Goal: Task Accomplishment & Management: Use online tool/utility

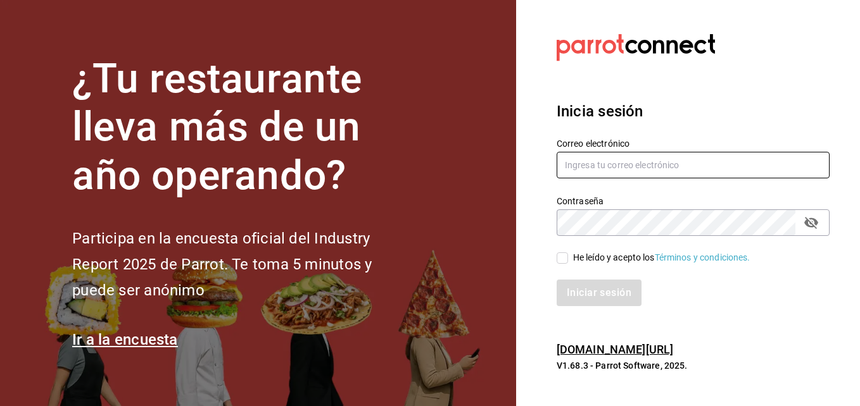
type input "[PERSON_NAME][EMAIL_ADDRESS][PERSON_NAME][DOMAIN_NAME]"
click at [563, 258] on input "He leído y acepto los Términos y condiciones." at bounding box center [561, 258] width 11 height 11
checkbox input "true"
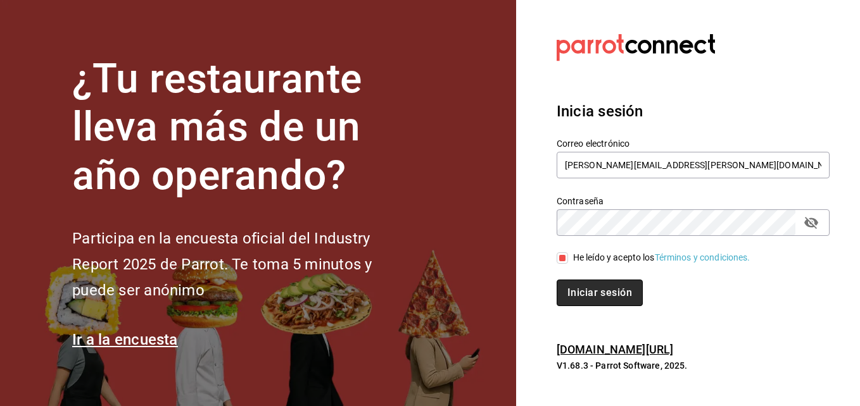
click at [594, 285] on button "Iniciar sesión" at bounding box center [599, 293] width 86 height 27
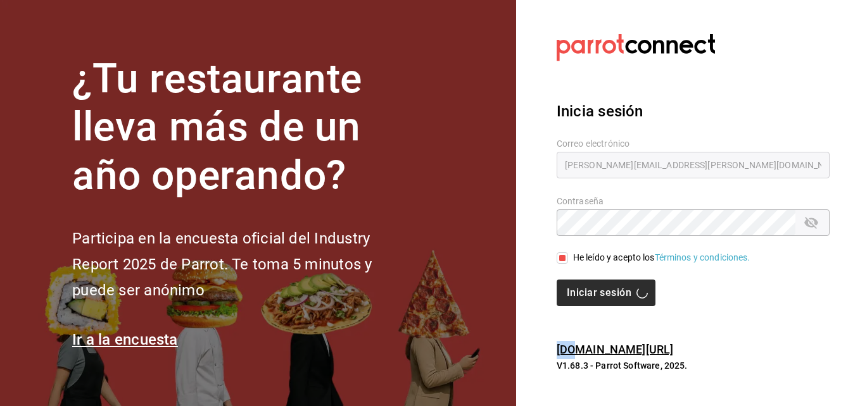
click at [594, 285] on div "Iniciar sesión" at bounding box center [692, 293] width 273 height 27
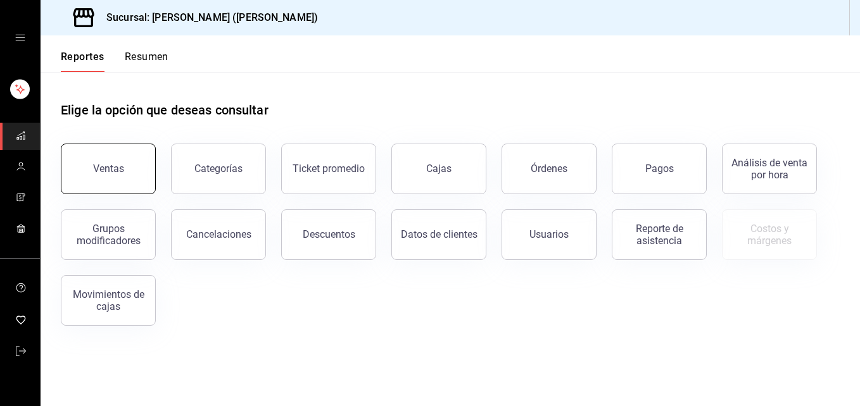
click at [125, 160] on button "Ventas" at bounding box center [108, 169] width 95 height 51
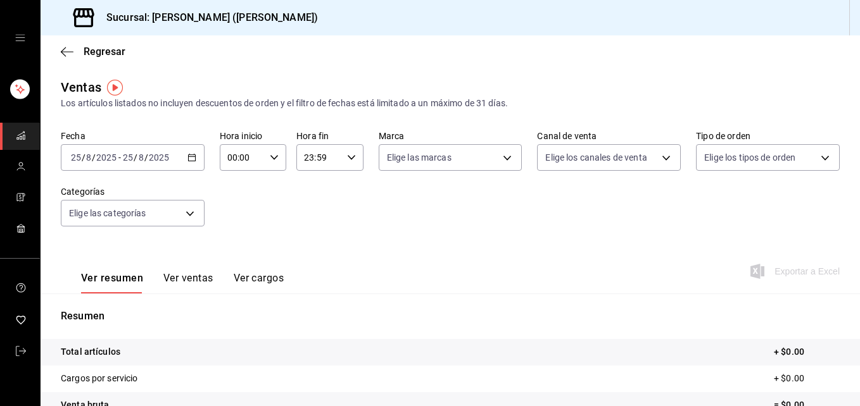
click at [190, 156] on icon "button" at bounding box center [191, 157] width 9 height 9
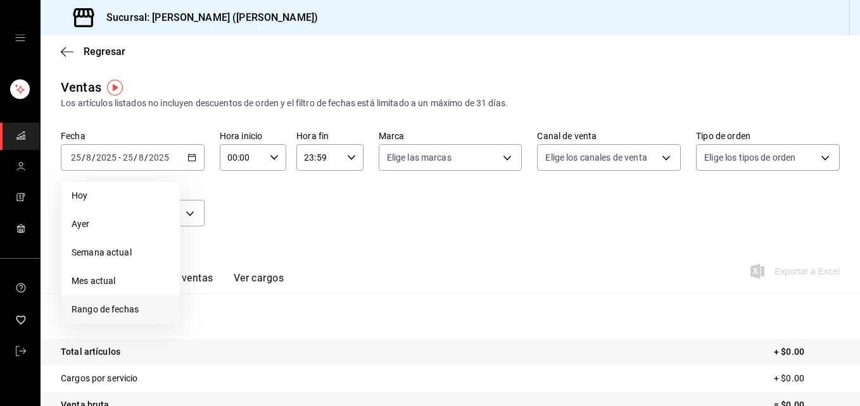
click at [113, 311] on span "Rango de fechas" at bounding box center [121, 309] width 98 height 13
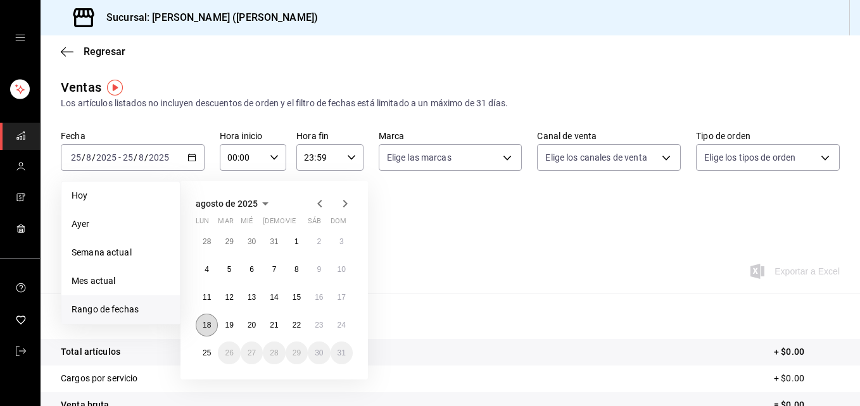
click at [209, 327] on abbr "18" at bounding box center [207, 325] width 8 height 9
click at [213, 349] on button "25" at bounding box center [207, 353] width 22 height 23
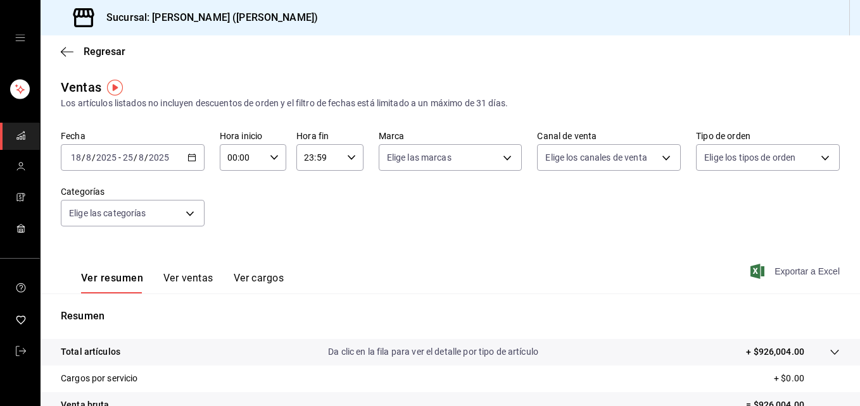
click at [788, 277] on span "Exportar a Excel" at bounding box center [796, 271] width 87 height 15
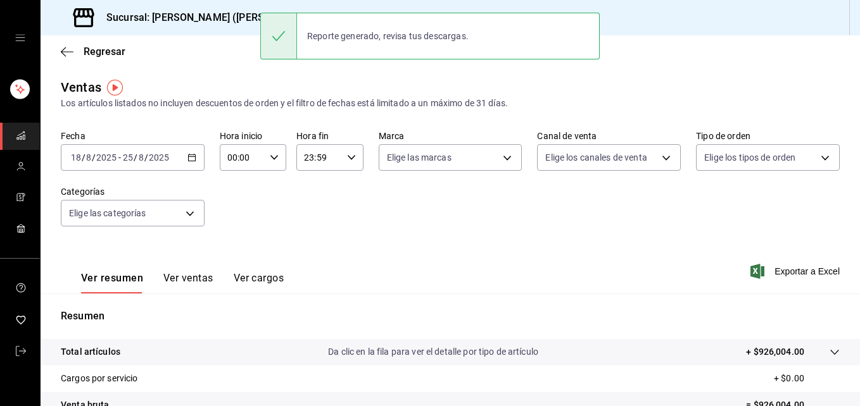
click at [273, 158] on \(Stroke\) "button" at bounding box center [274, 157] width 8 height 4
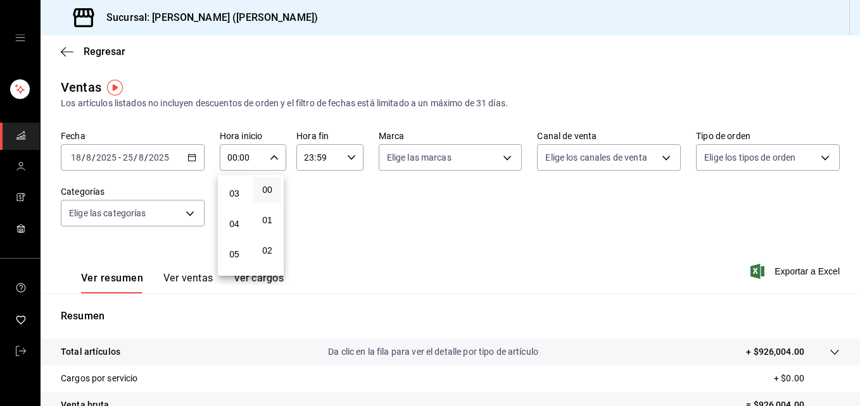
scroll to position [89, 0]
click at [232, 253] on span "05" at bounding box center [234, 253] width 13 height 10
type input "05:00"
click at [349, 157] on div at bounding box center [430, 203] width 860 height 406
click at [349, 157] on \(Stroke\) "button" at bounding box center [352, 157] width 8 height 4
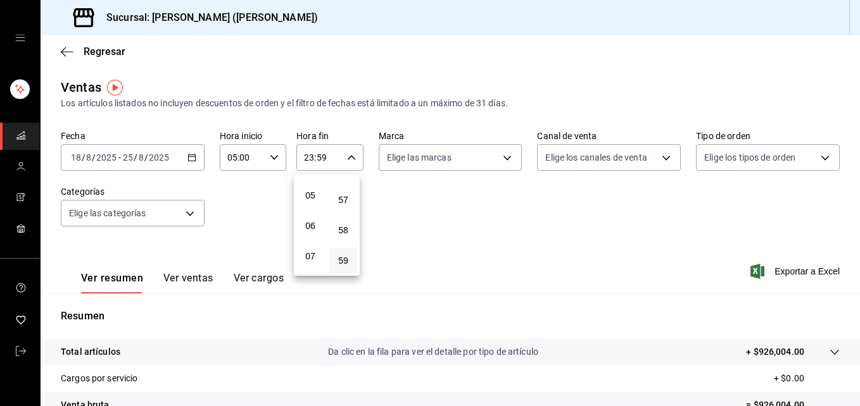
scroll to position [128, 0]
click at [311, 215] on span "05" at bounding box center [310, 214] width 13 height 10
click at [344, 195] on button "00" at bounding box center [343, 189] width 28 height 25
type input "05:00"
click at [407, 189] on div at bounding box center [430, 203] width 860 height 406
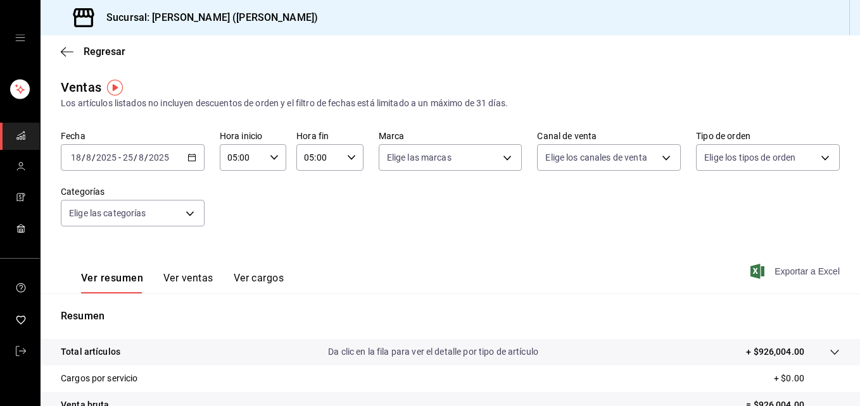
click at [810, 275] on span "Exportar a Excel" at bounding box center [796, 271] width 87 height 15
